Goal: Information Seeking & Learning: Learn about a topic

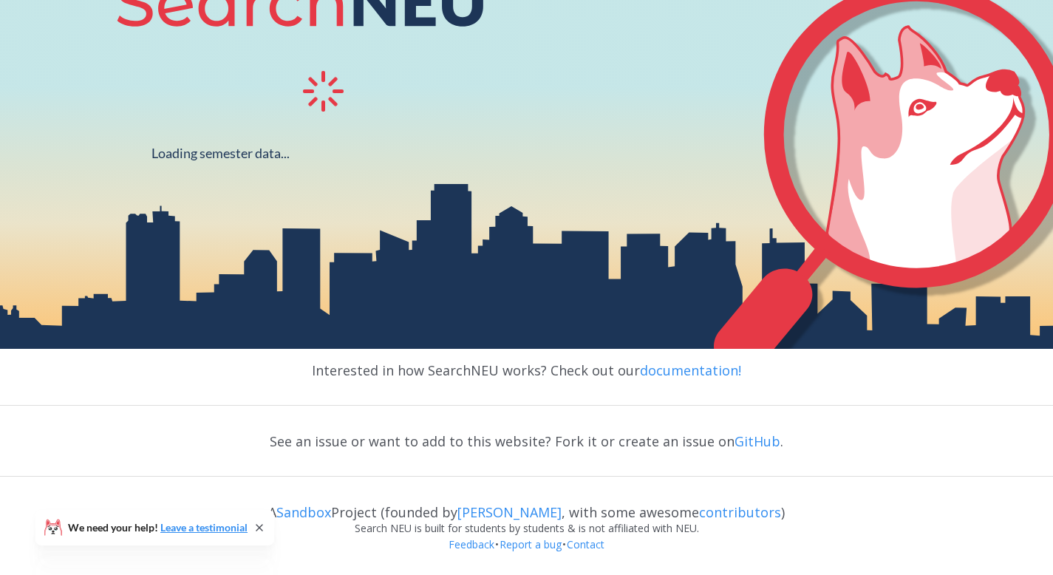
scroll to position [248, 0]
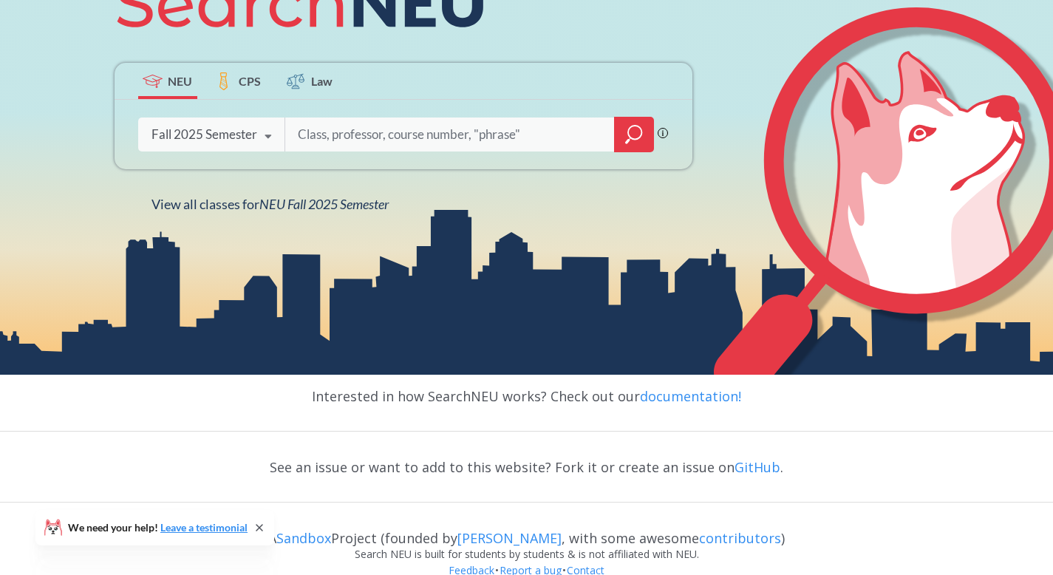
click at [355, 142] on input "search" at bounding box center [449, 134] width 307 height 31
type input "M"
type input "calculus"
click at [630, 126] on icon "magnifying glass" at bounding box center [634, 134] width 18 height 21
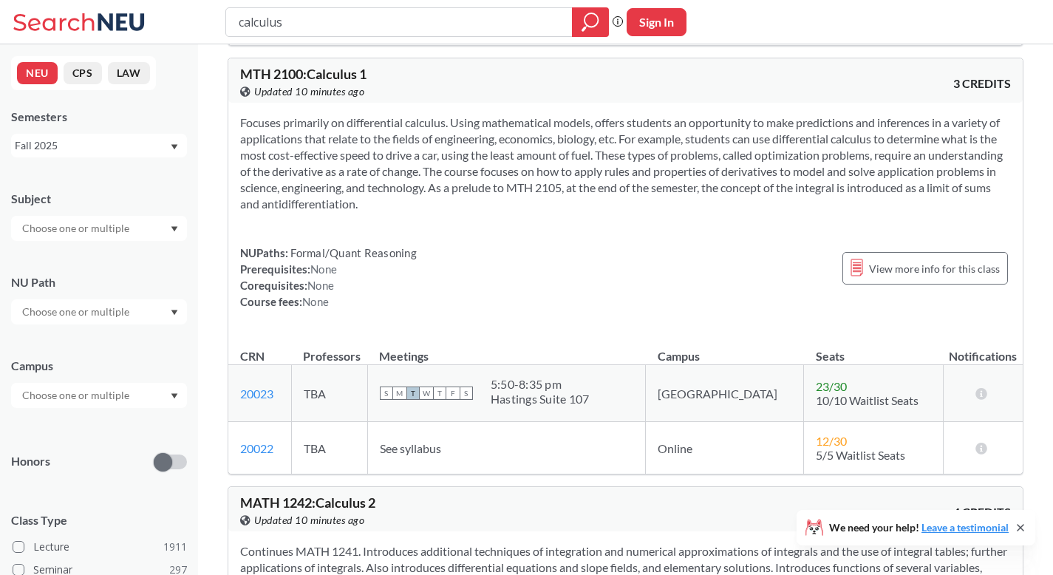
scroll to position [511, 0]
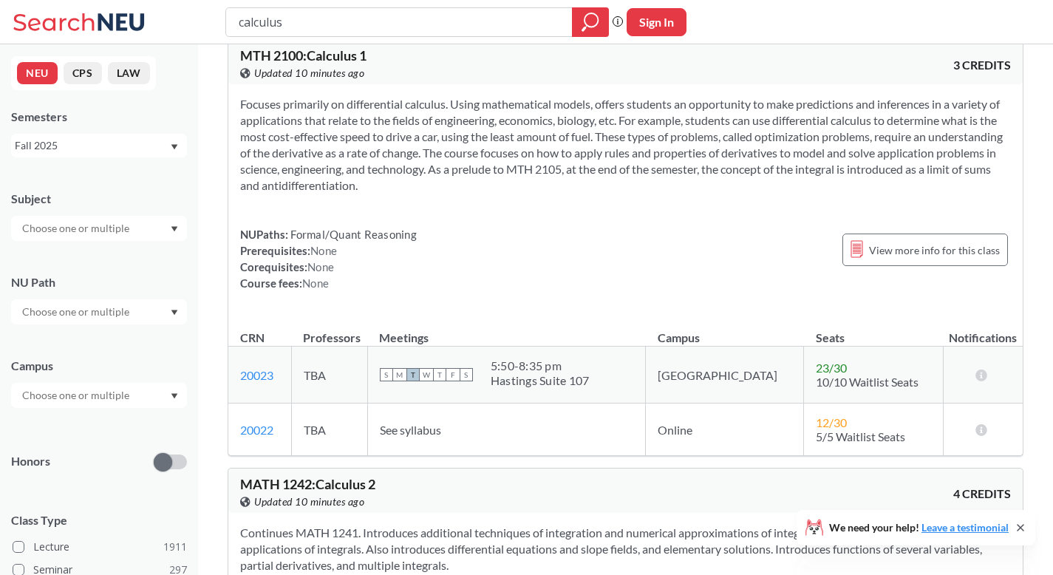
click at [816, 367] on span "23 / 30" at bounding box center [831, 368] width 31 height 14
click at [766, 265] on div "NUPaths: Formal/Quant Reasoning Prerequisites: None Corequisites: None Course f…" at bounding box center [625, 258] width 771 height 65
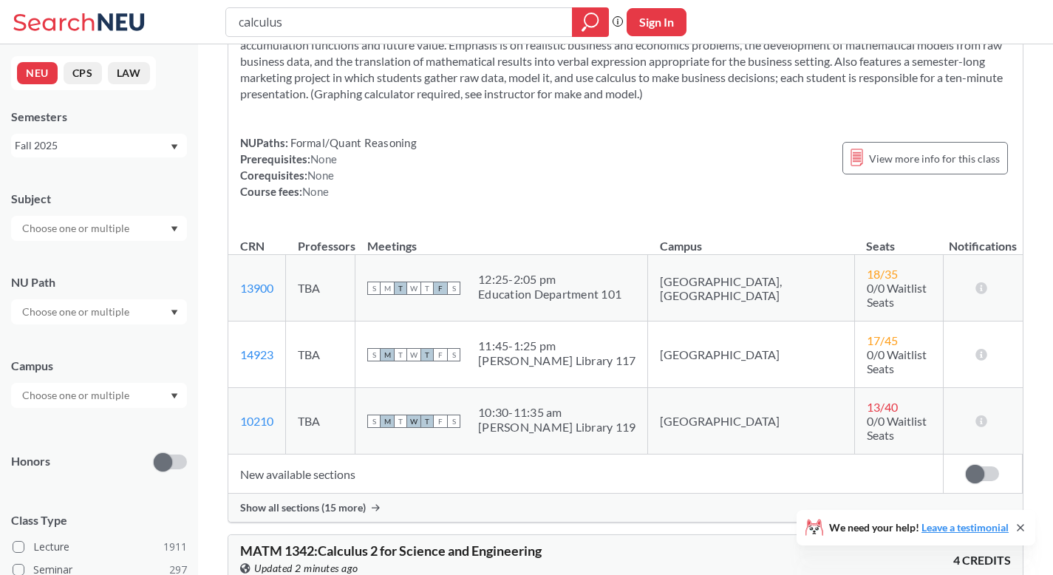
scroll to position [1677, 0]
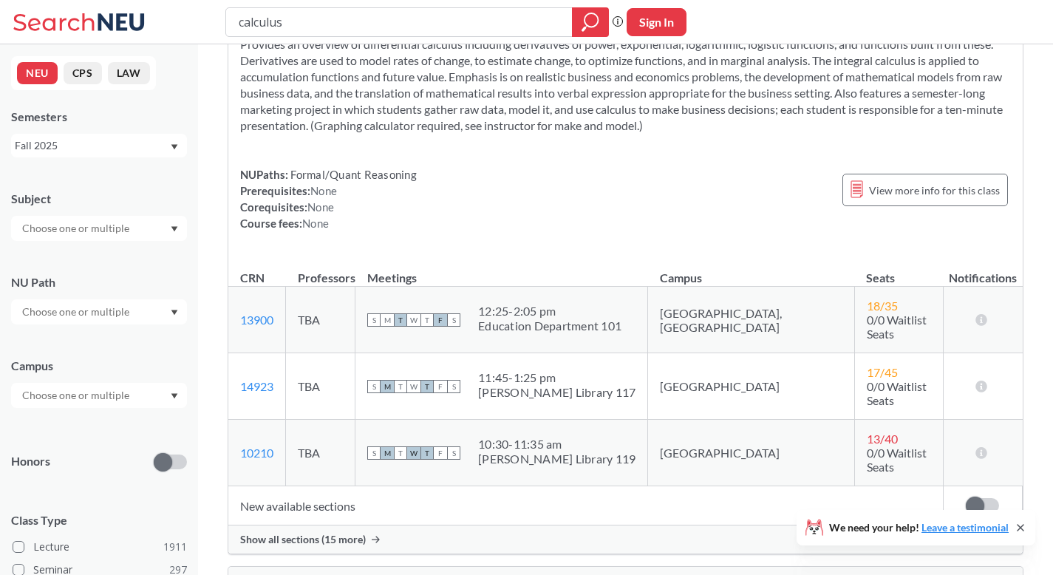
click at [714, 311] on td "[GEOGRAPHIC_DATA], [GEOGRAPHIC_DATA]" at bounding box center [751, 320] width 206 height 67
click at [878, 196] on span "View more info for this class" at bounding box center [934, 190] width 131 height 18
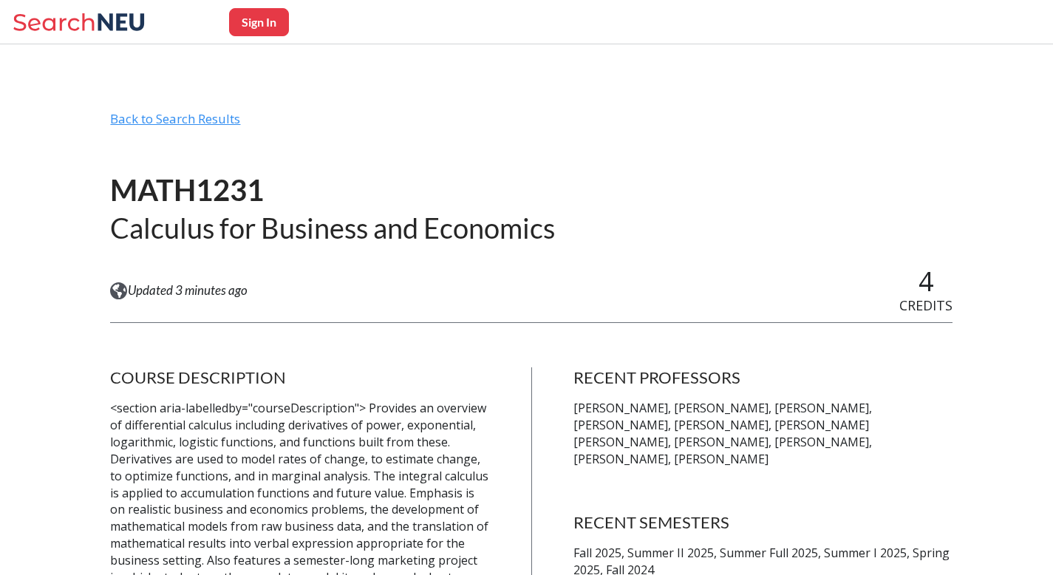
click at [214, 123] on div "Back to Search Results" at bounding box center [531, 125] width 842 height 28
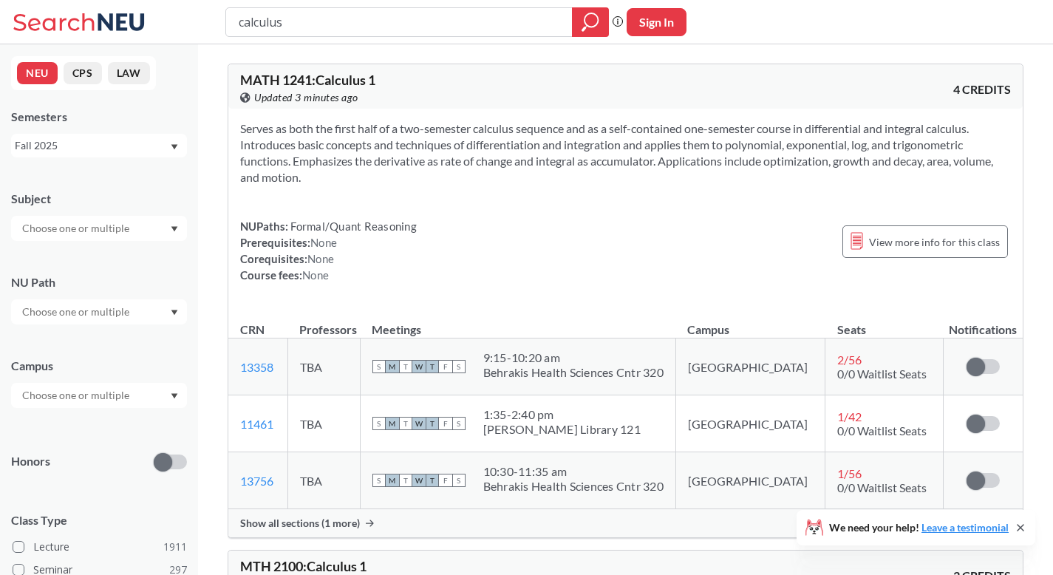
click at [585, 149] on section "Serves as both the first half of a two-semester calculus sequence and as a self…" at bounding box center [625, 152] width 771 height 65
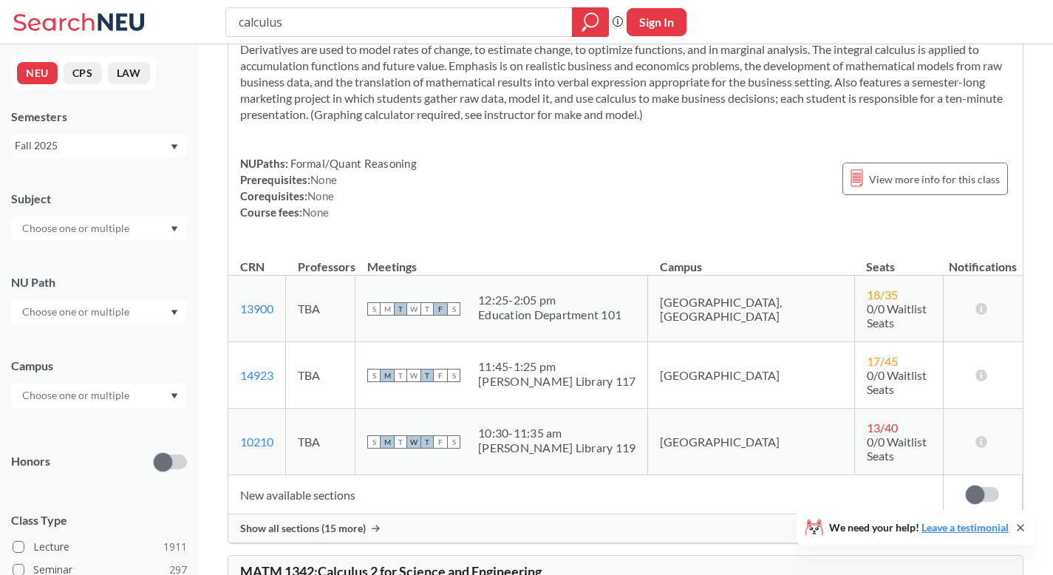
scroll to position [1692, 0]
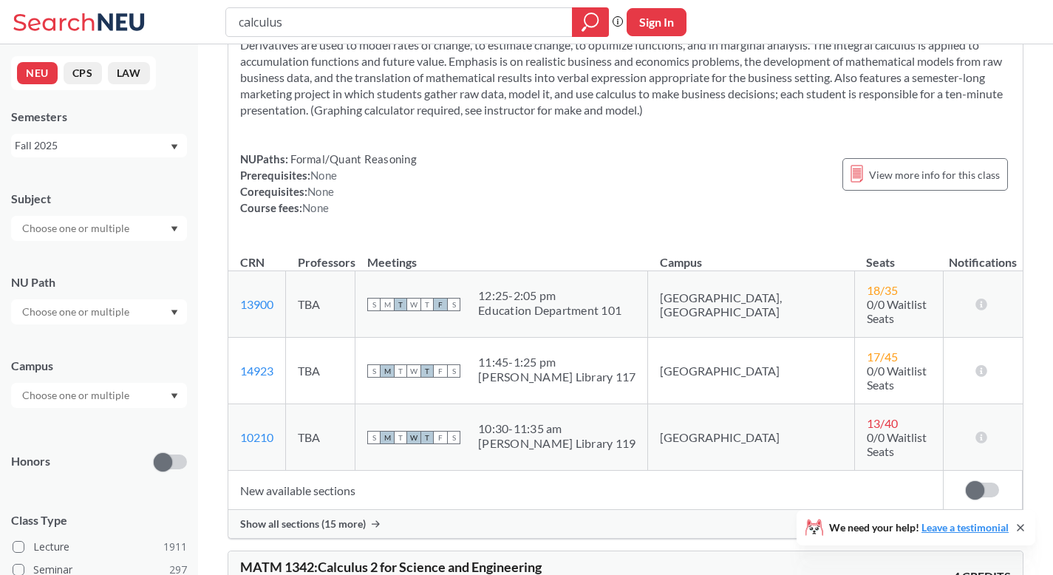
click at [367, 510] on div "Show all sections (15 more)" at bounding box center [625, 524] width 794 height 28
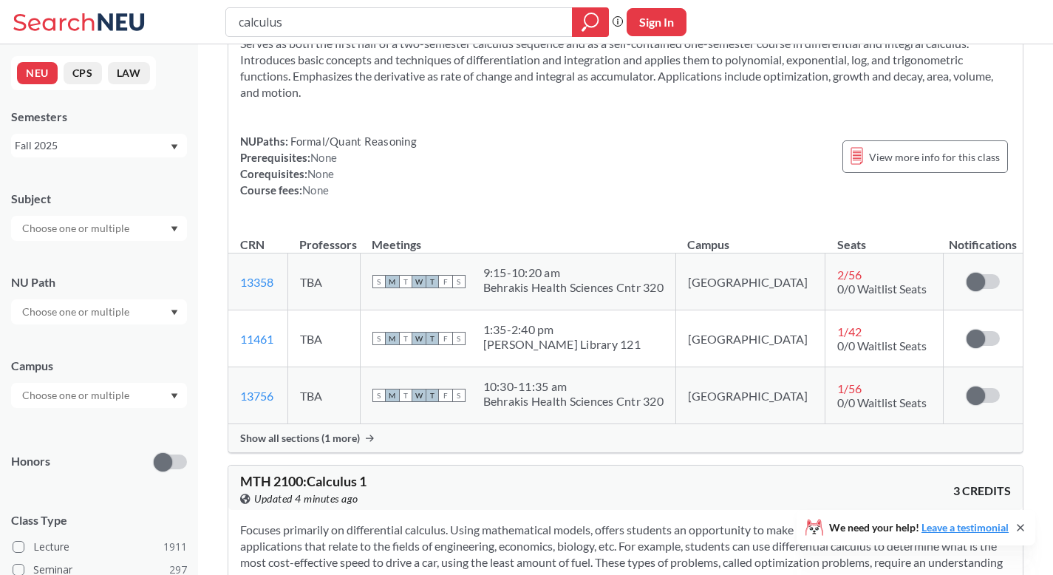
scroll to position [122, 0]
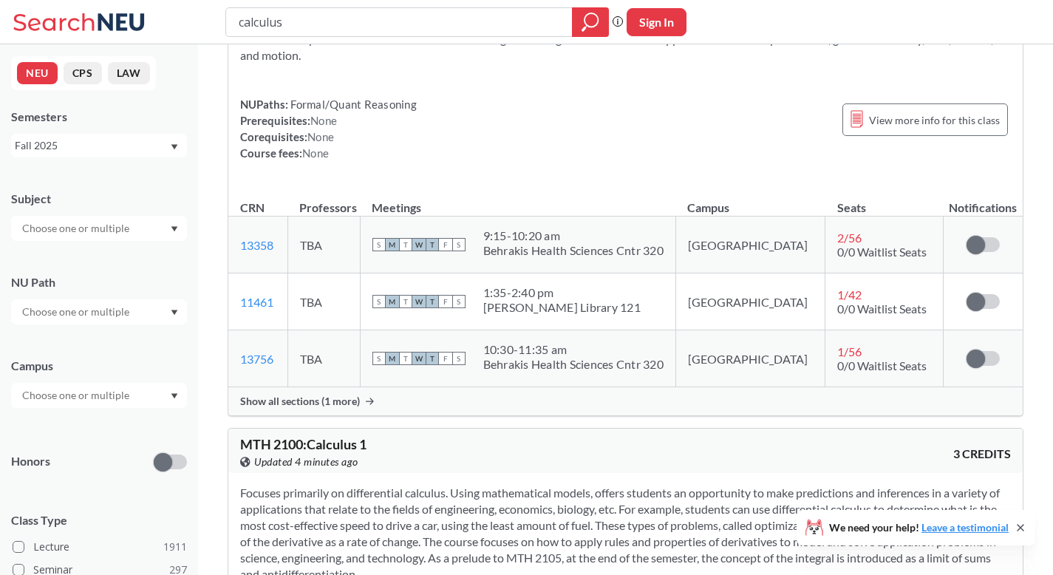
click at [330, 400] on span "Show all sections (1 more)" at bounding box center [300, 401] width 120 height 13
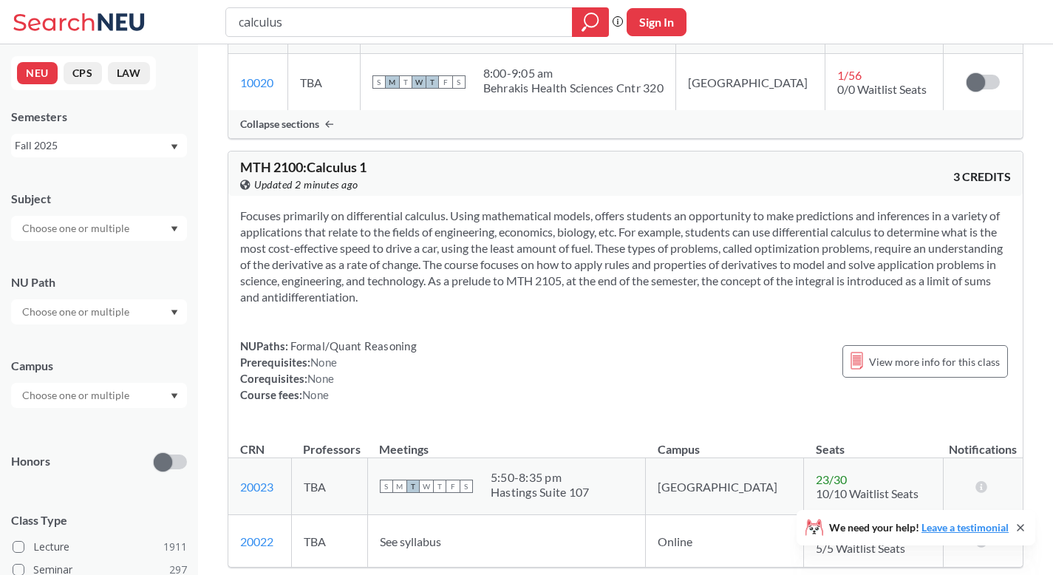
scroll to position [635, 0]
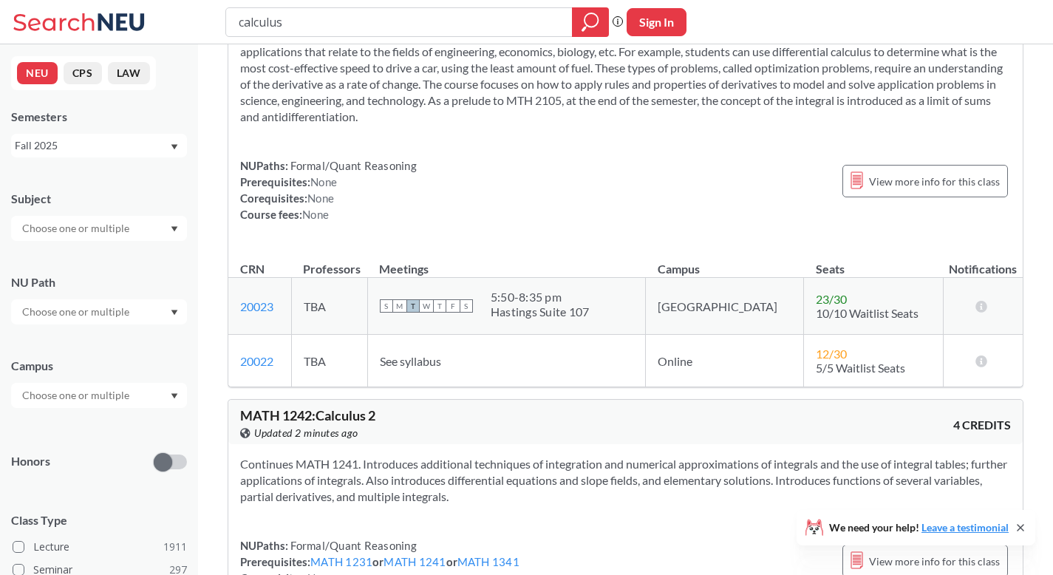
click at [829, 300] on td "23 / 30 10/10 Waitlist Seats" at bounding box center [874, 306] width 140 height 57
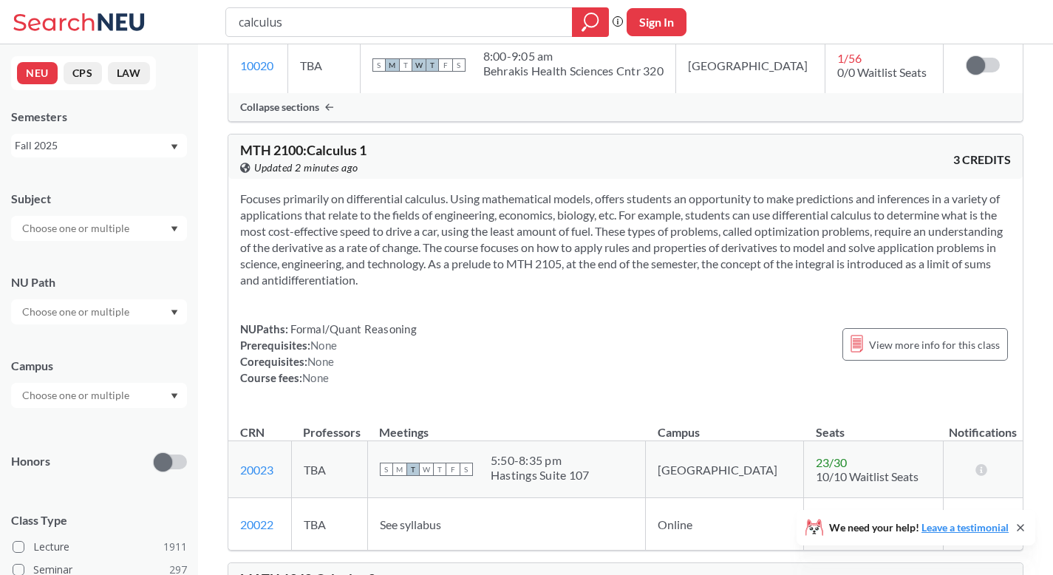
scroll to position [505, 0]
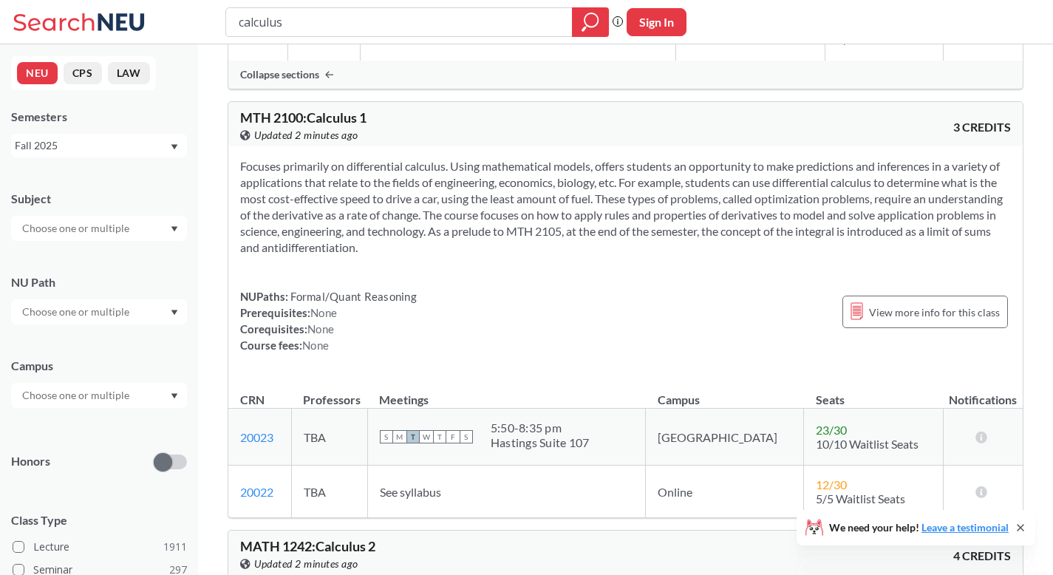
click at [642, 256] on div "Focuses primarily on differential calculus. Using mathematical models, offers s…" at bounding box center [625, 261] width 794 height 231
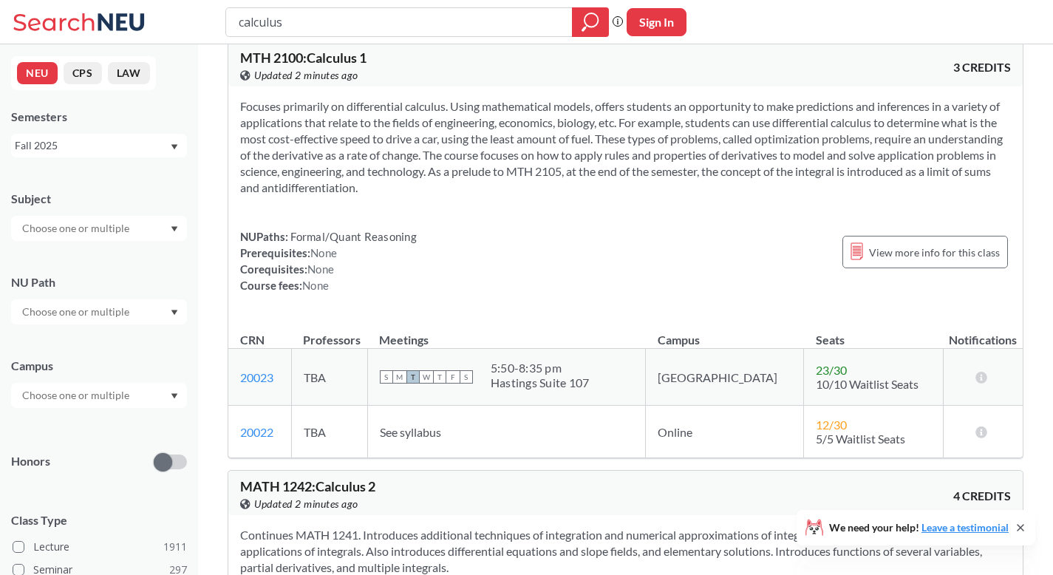
scroll to position [569, 0]
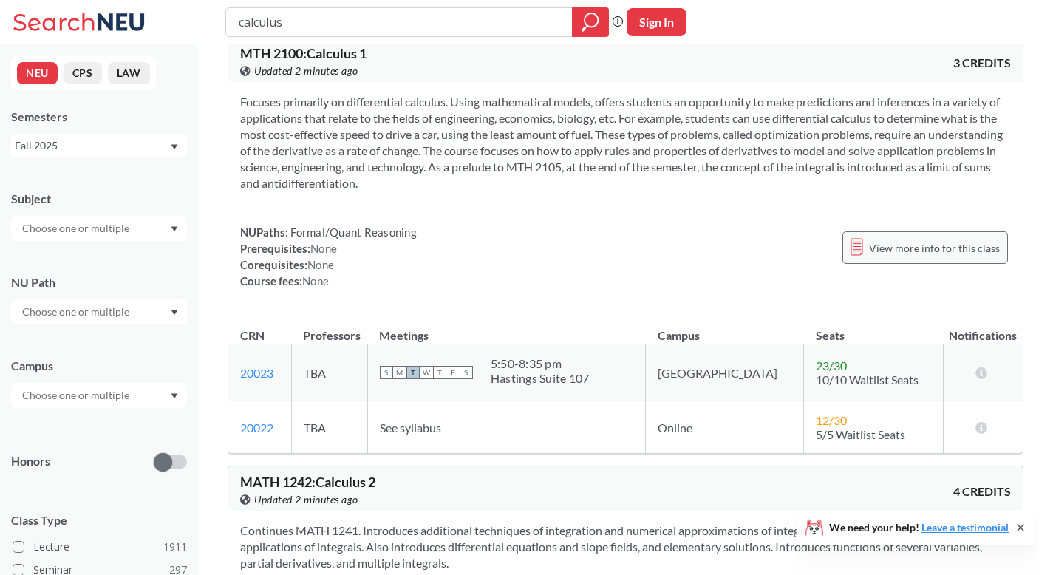
click at [905, 244] on span "View more info for this class" at bounding box center [934, 248] width 131 height 18
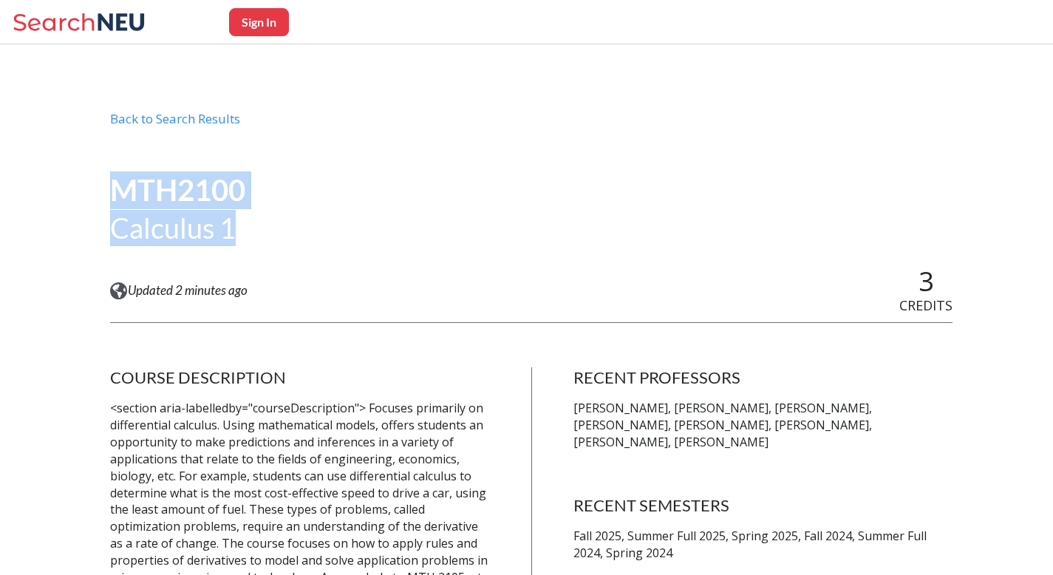
drag, startPoint x: 248, startPoint y: 233, endPoint x: 108, endPoint y: 191, distance: 146.6
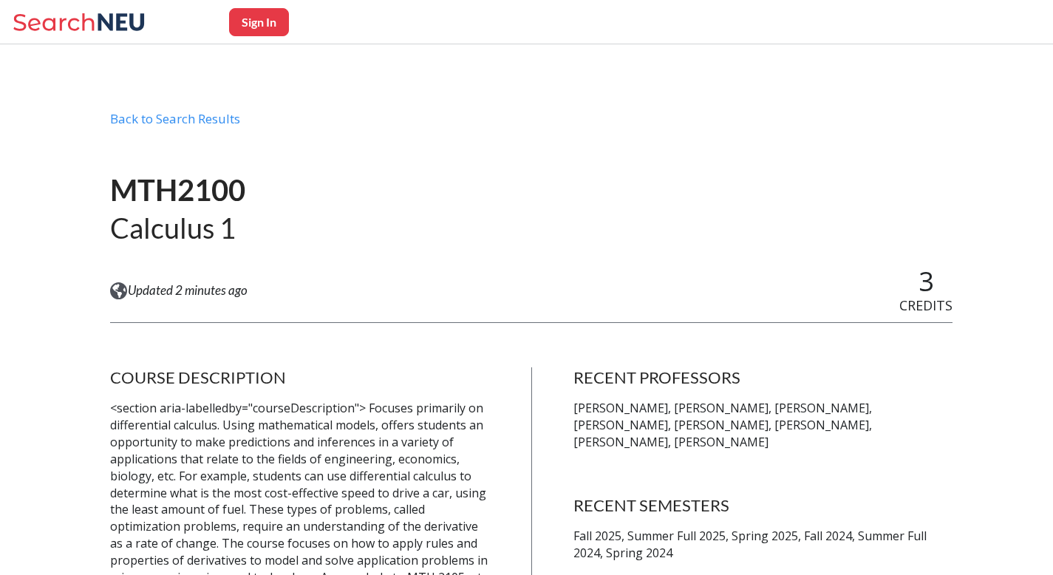
click at [573, 227] on div "MTH2100 Calculus 1" at bounding box center [531, 208] width 842 height 115
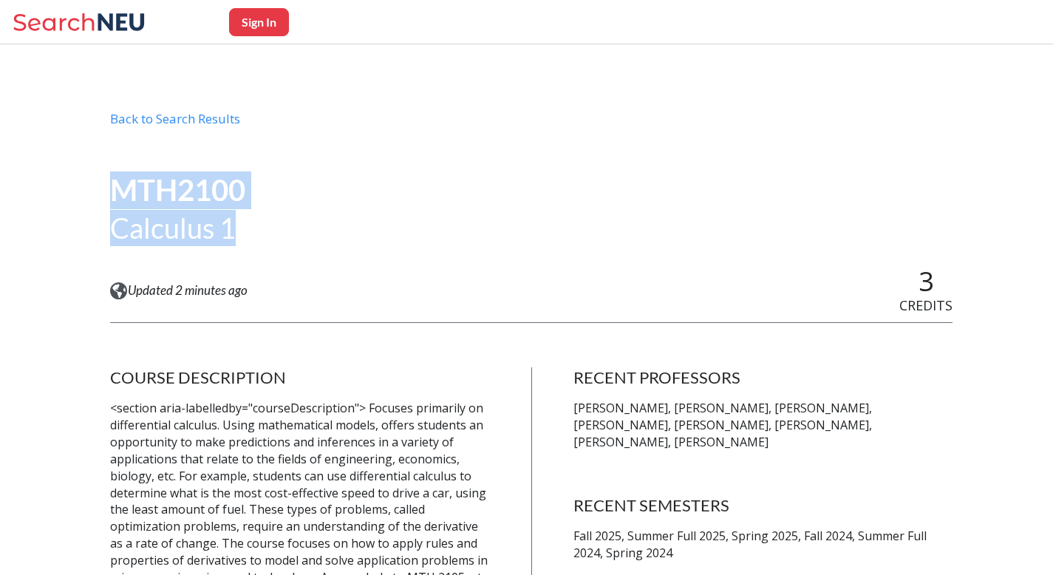
drag, startPoint x: 279, startPoint y: 248, endPoint x: 117, endPoint y: 149, distance: 188.7
click at [307, 173] on div "MTH2100 Calculus 1" at bounding box center [531, 208] width 842 height 115
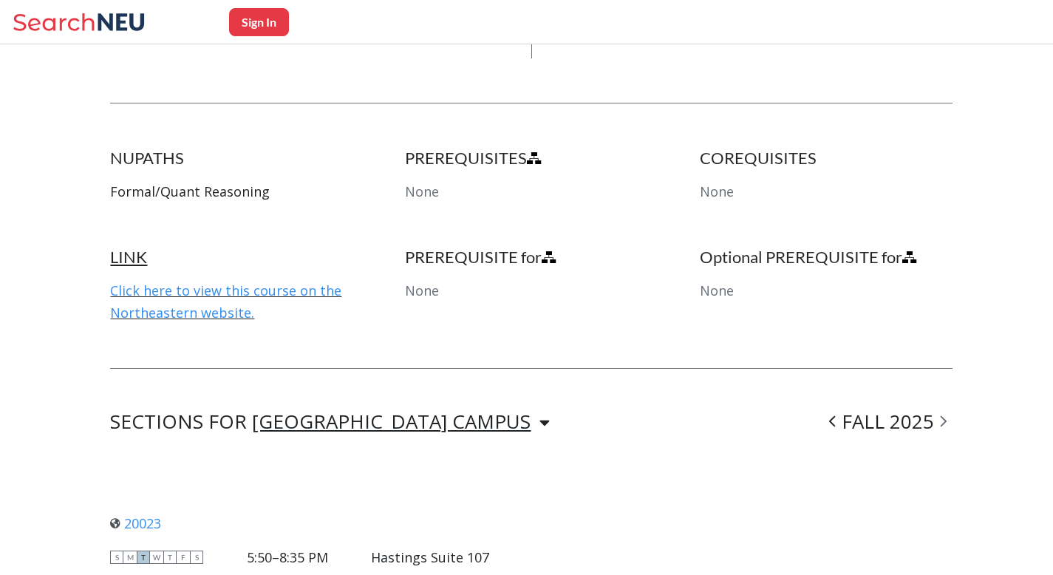
scroll to position [760, 0]
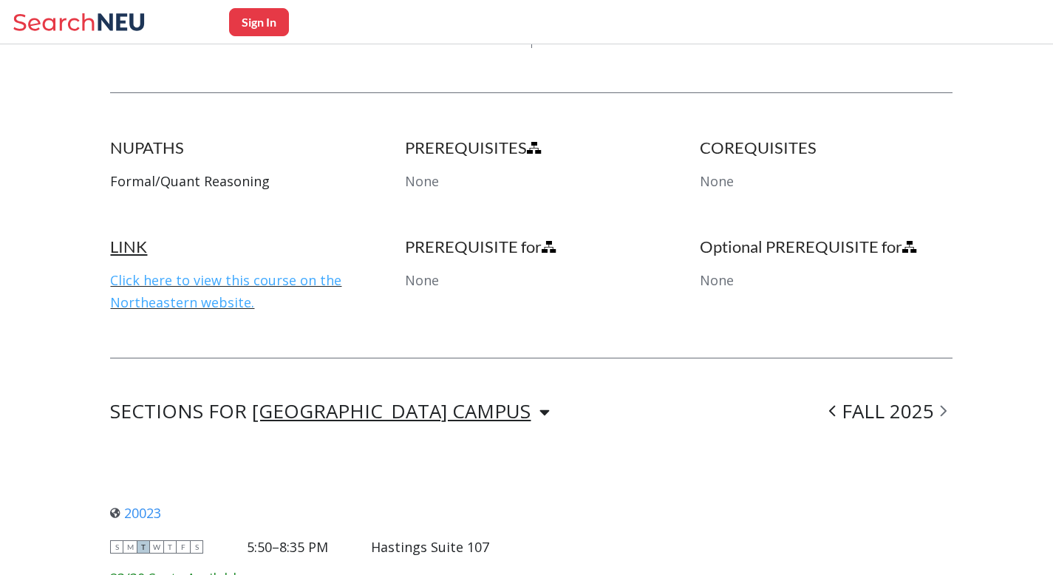
click at [294, 271] on link "Click here to view this course on the Northeastern website." at bounding box center [225, 291] width 231 height 40
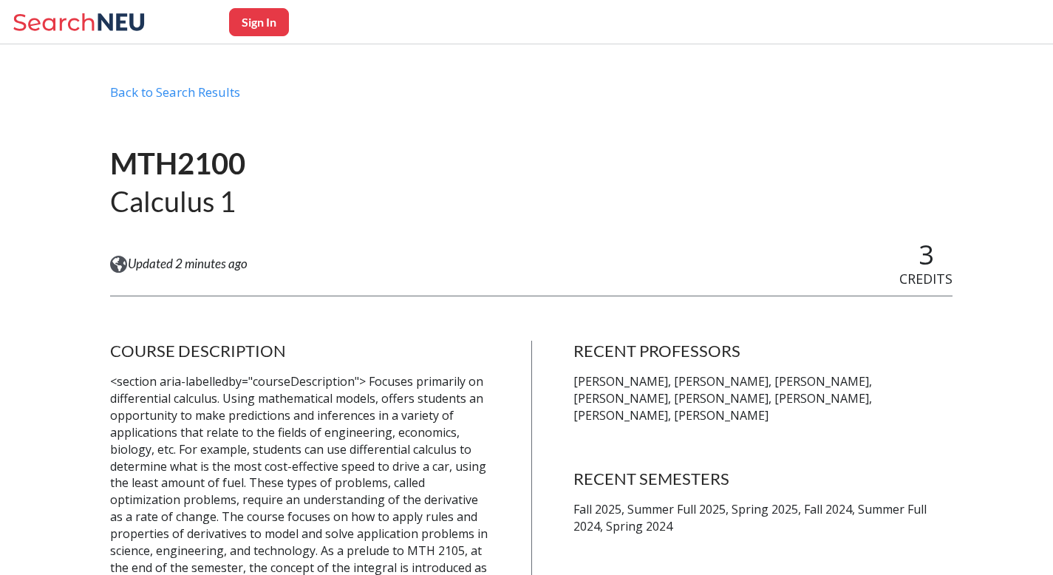
scroll to position [0, 0]
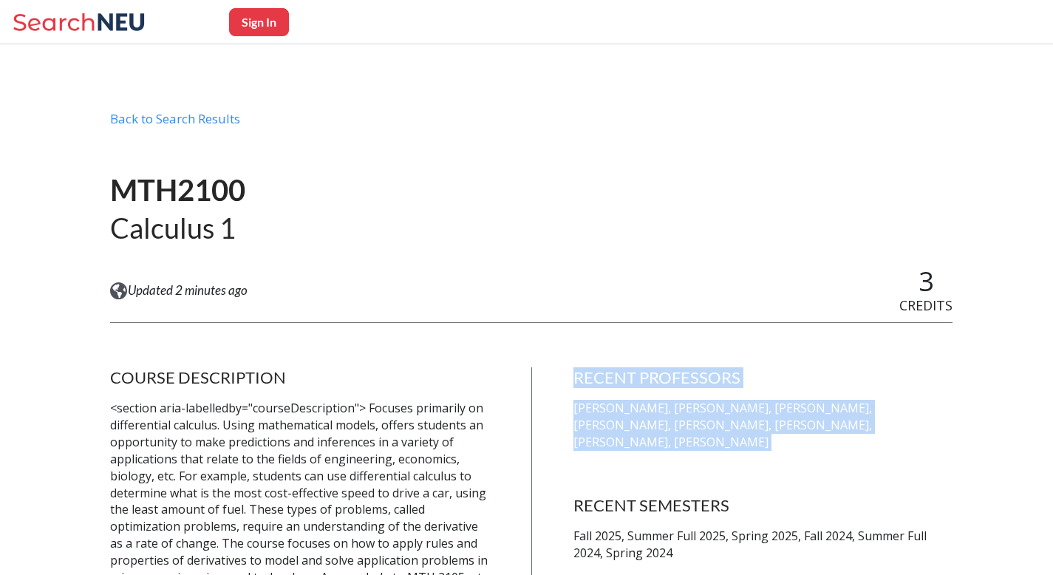
drag, startPoint x: 581, startPoint y: 376, endPoint x: 858, endPoint y: 437, distance: 283.8
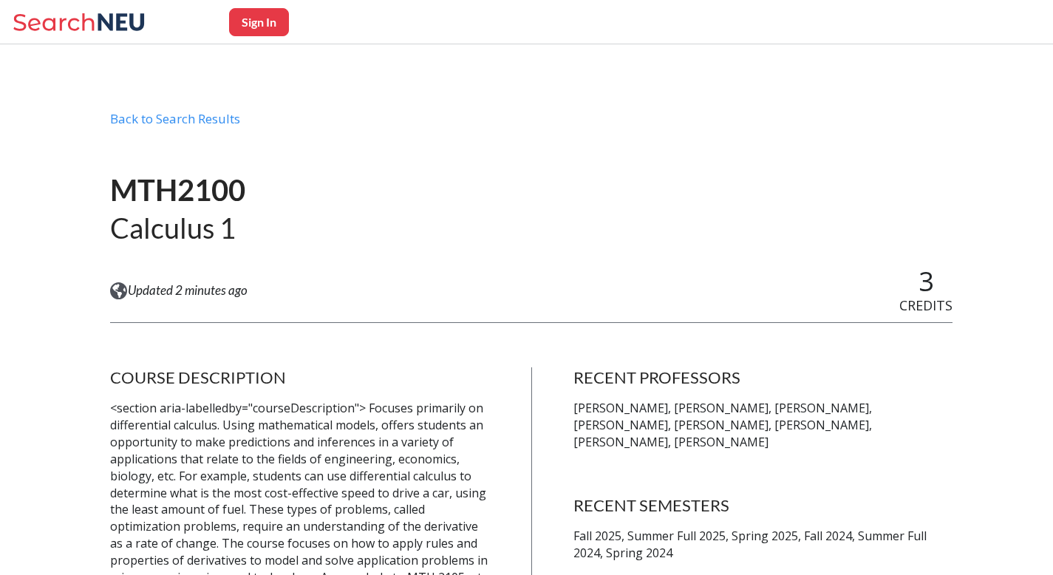
click at [862, 426] on p "[PERSON_NAME], [PERSON_NAME], [PERSON_NAME], [PERSON_NAME], [PERSON_NAME], [PER…" at bounding box center [762, 425] width 379 height 51
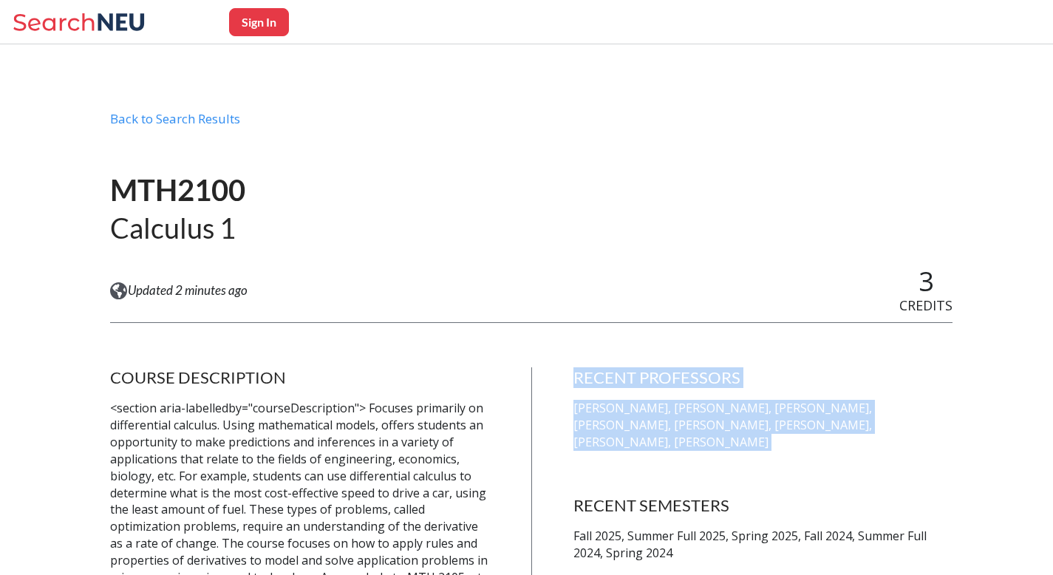
drag, startPoint x: 862, startPoint y: 426, endPoint x: 603, endPoint y: 369, distance: 264.8
click at [603, 369] on div "RECENT PROFESSORS [PERSON_NAME], [PERSON_NAME], [PERSON_NAME], [PERSON_NAME], […" at bounding box center [762, 408] width 379 height 83
click at [603, 369] on h4 "RECENT PROFESSORS" at bounding box center [762, 377] width 379 height 21
drag, startPoint x: 582, startPoint y: 375, endPoint x: 887, endPoint y: 426, distance: 310.1
click at [887, 426] on div "RECENT PROFESSORS [PERSON_NAME], [PERSON_NAME], [PERSON_NAME], [PERSON_NAME], […" at bounding box center [762, 408] width 379 height 83
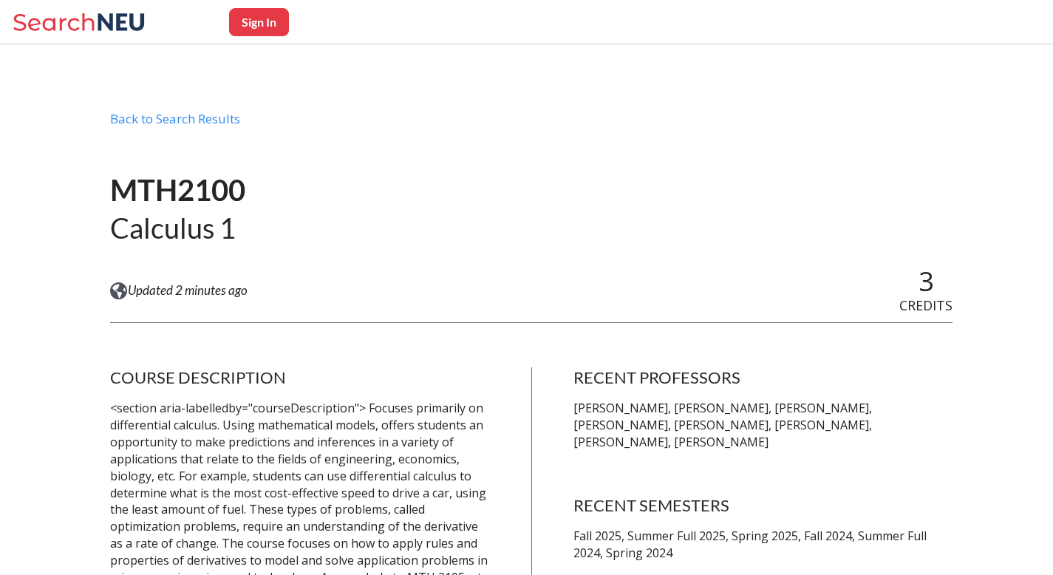
click at [654, 256] on div "MTH2100 Calculus 1" at bounding box center [531, 208] width 842 height 115
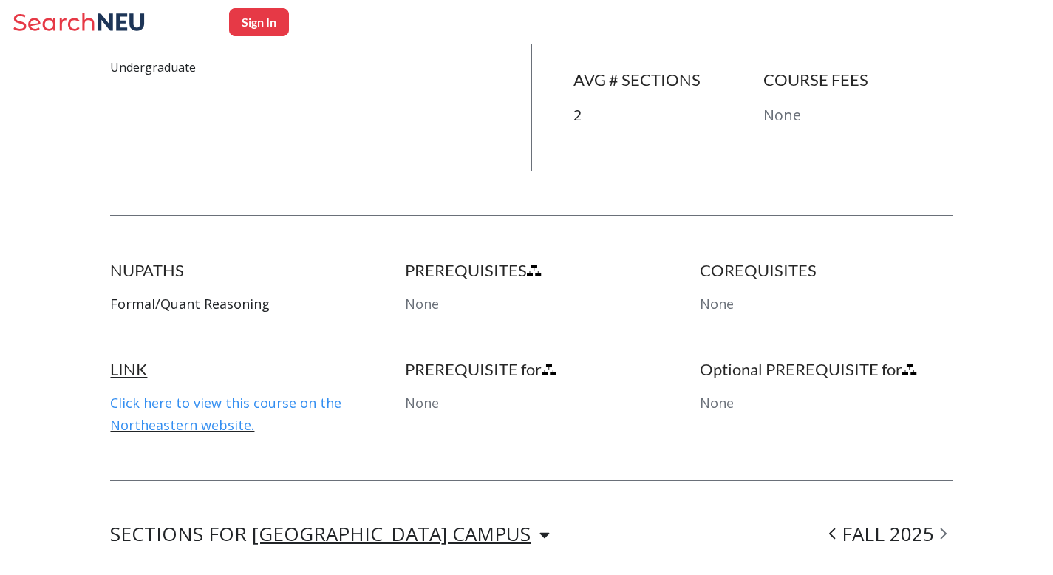
scroll to position [649, 0]
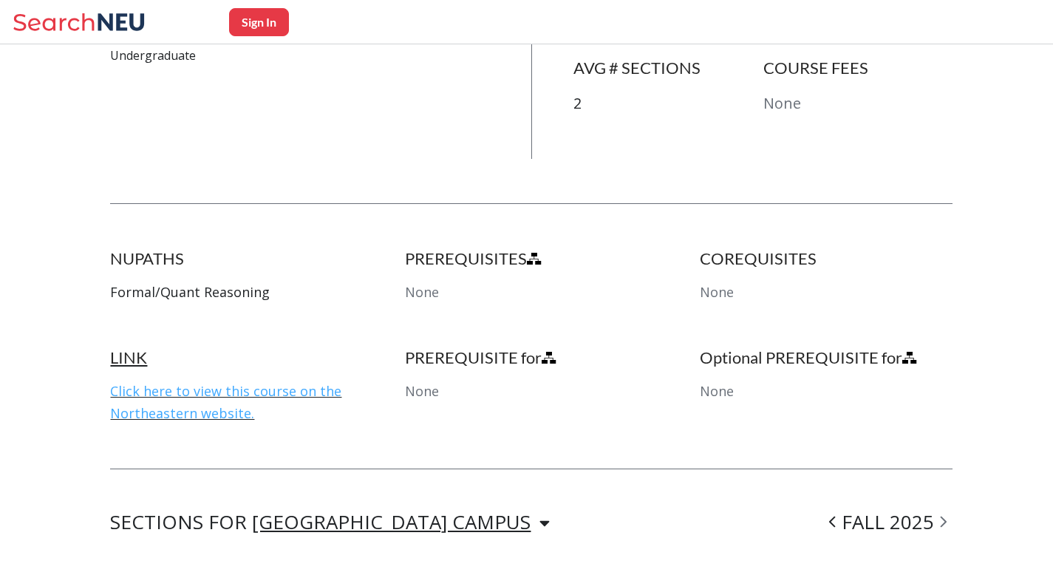
click at [294, 382] on link "Click here to view this course on the Northeastern website." at bounding box center [225, 402] width 231 height 40
click at [188, 382] on link "Click here to view this course on the Northeastern website." at bounding box center [225, 402] width 231 height 40
